Goal: Task Accomplishment & Management: Manage account settings

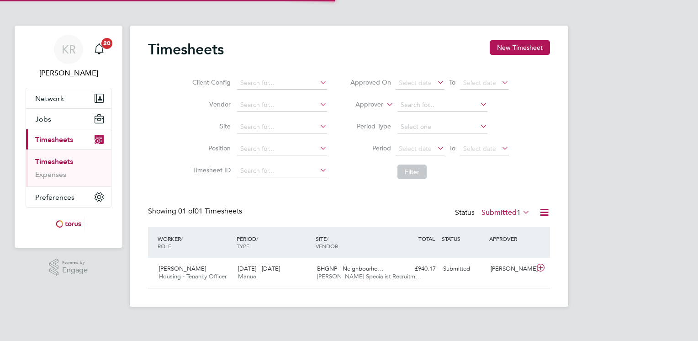
scroll to position [23, 79]
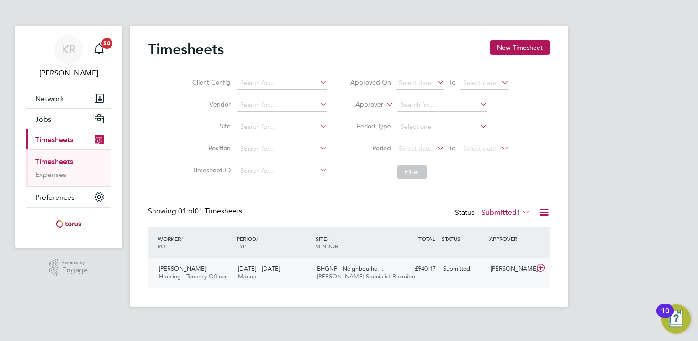
click at [504, 272] on div "[PERSON_NAME]" at bounding box center [511, 268] width 48 height 15
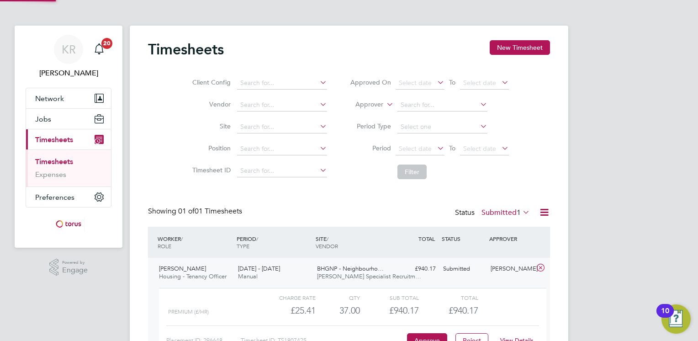
scroll to position [15, 89]
click at [471, 336] on button "Reject" at bounding box center [471, 340] width 33 height 15
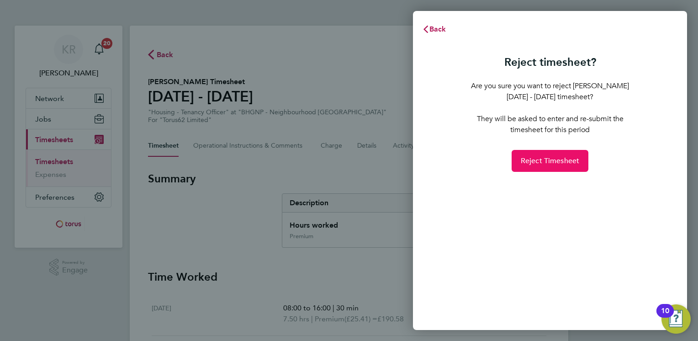
click at [564, 166] on button "Reject Timesheet" at bounding box center [550, 161] width 77 height 22
